Goal: Task Accomplishment & Management: Use online tool/utility

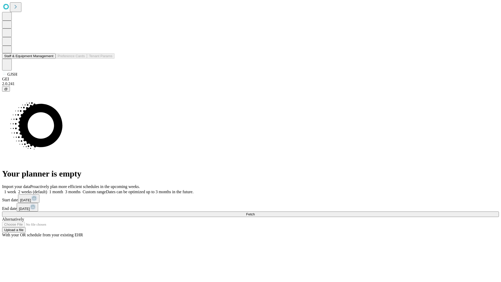
click at [50, 59] on button "Staff & Equipment Management" at bounding box center [28, 55] width 53 height 5
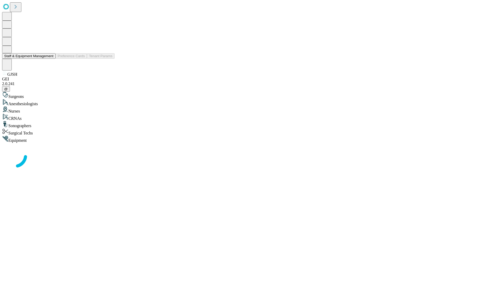
click at [50, 59] on button "Staff & Equipment Management" at bounding box center [28, 55] width 53 height 5
